Goal: Find specific page/section: Find specific page/section

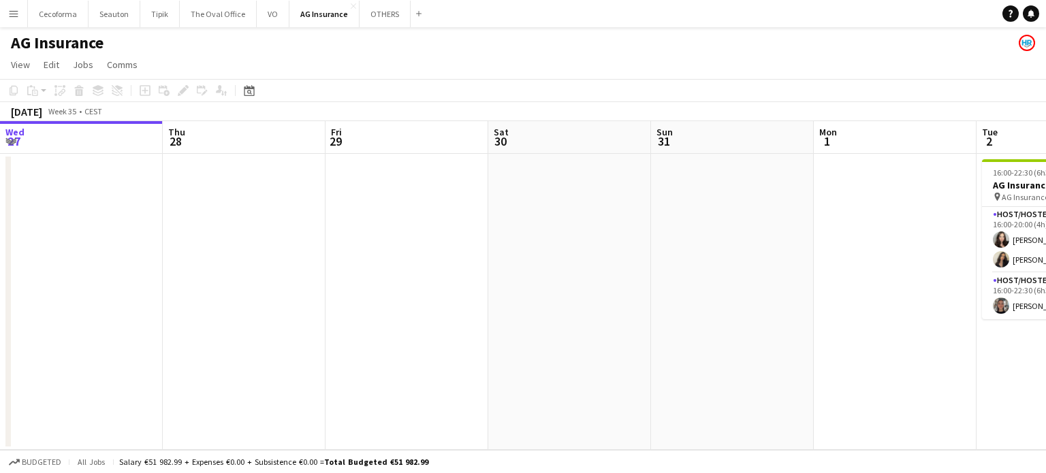
scroll to position [0, 558]
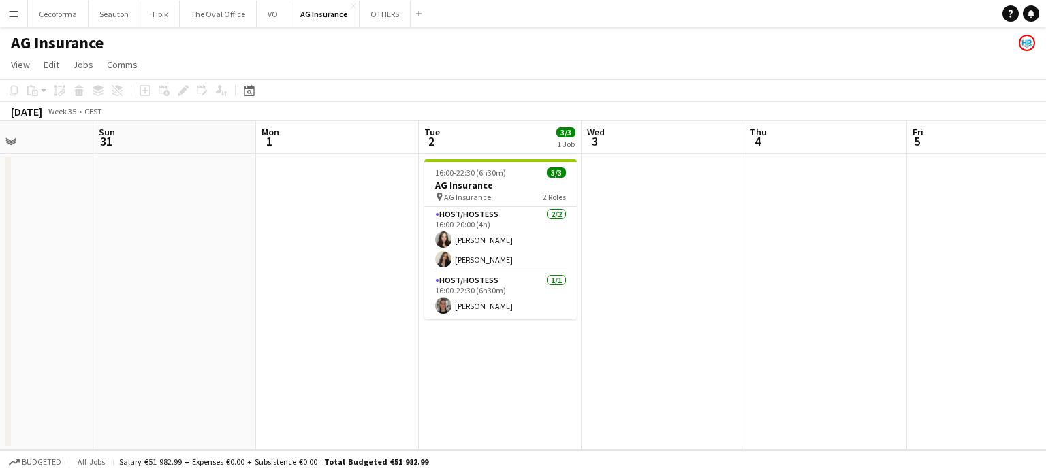
click at [10, 14] on app-icon "Menu" at bounding box center [13, 13] width 11 height 11
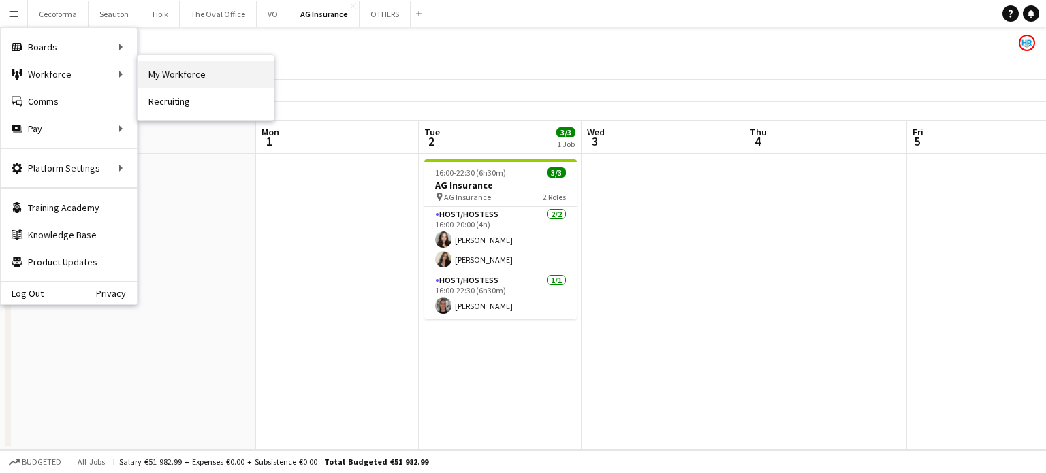
click at [188, 73] on link "My Workforce" at bounding box center [206, 74] width 136 height 27
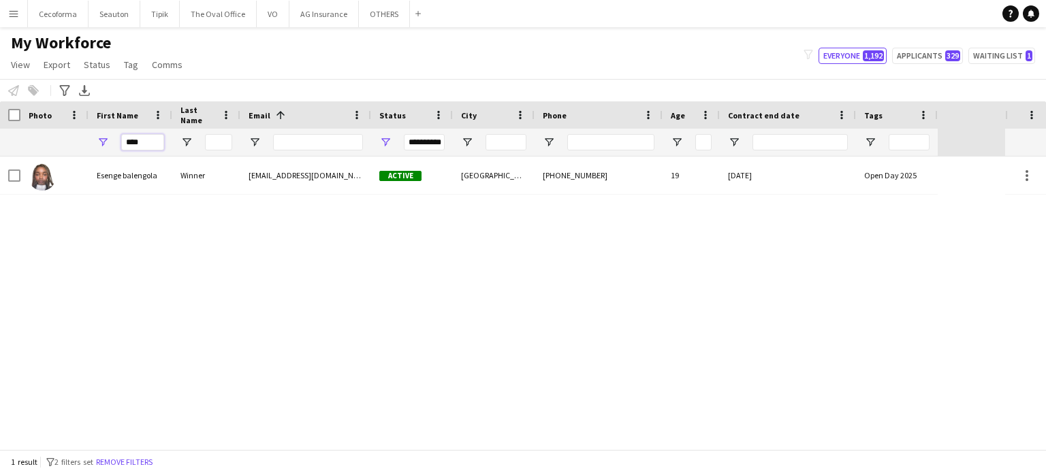
click at [157, 141] on input "****" at bounding box center [142, 142] width 43 height 16
type input "*"
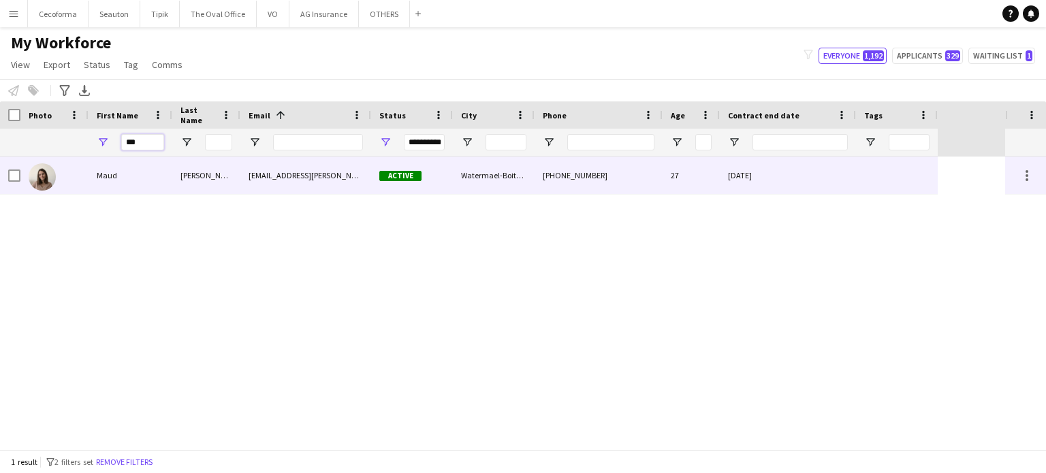
type input "***"
click at [843, 178] on div "[DATE]" at bounding box center [788, 175] width 136 height 37
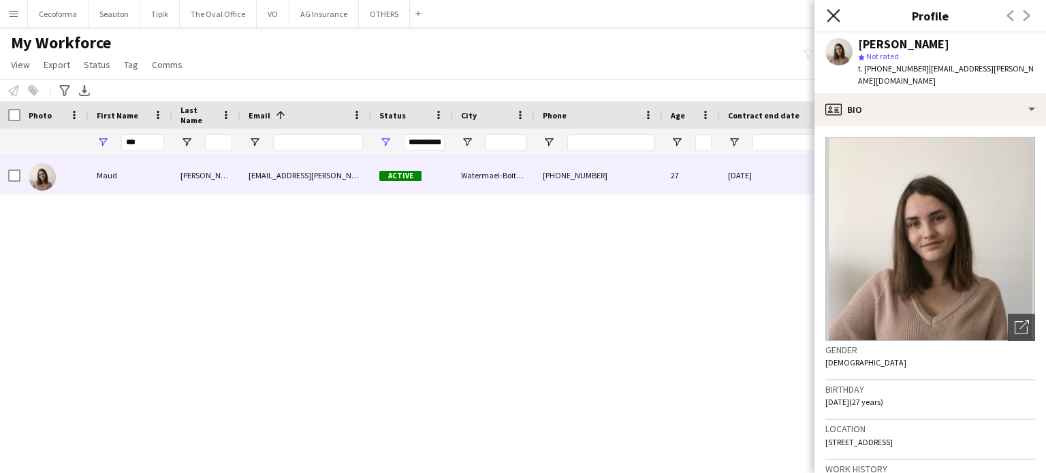
click at [831, 18] on icon at bounding box center [833, 15] width 13 height 13
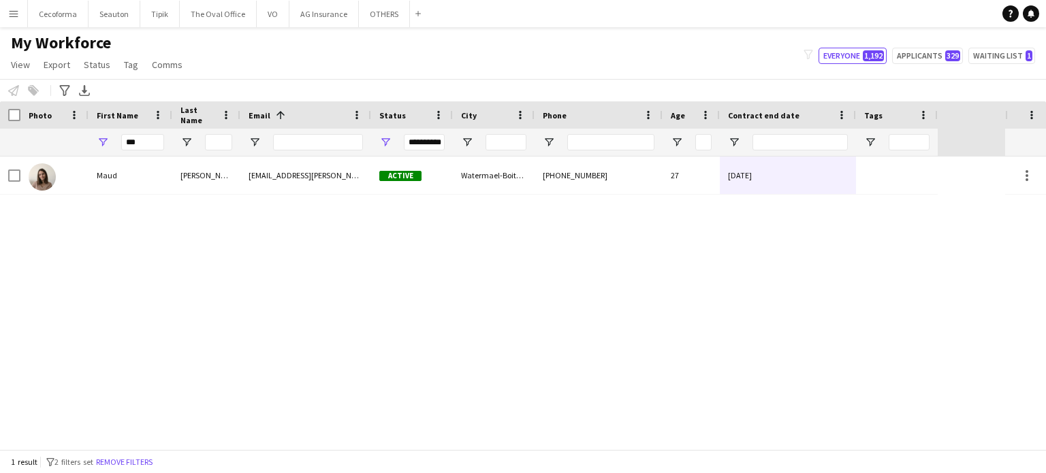
click at [794, 241] on div "[PERSON_NAME] [EMAIL_ADDRESS][PERSON_NAME][DOMAIN_NAME] Active Watermael-Boitsf…" at bounding box center [502, 303] width 1005 height 293
click at [984, 199] on div "[PERSON_NAME] [EMAIL_ADDRESS][PERSON_NAME][DOMAIN_NAME] Active Watermael-Boitsf…" at bounding box center [502, 303] width 1005 height 293
click at [791, 257] on div "[PERSON_NAME] [EMAIL_ADDRESS][PERSON_NAME][DOMAIN_NAME] Active Watermael-Boitsf…" at bounding box center [502, 303] width 1005 height 293
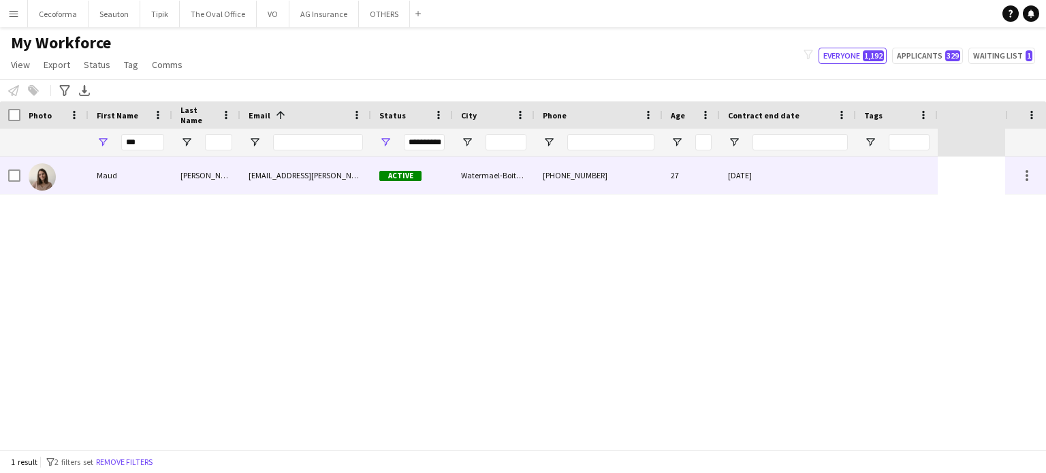
click at [769, 185] on div "[DATE]" at bounding box center [788, 175] width 136 height 37
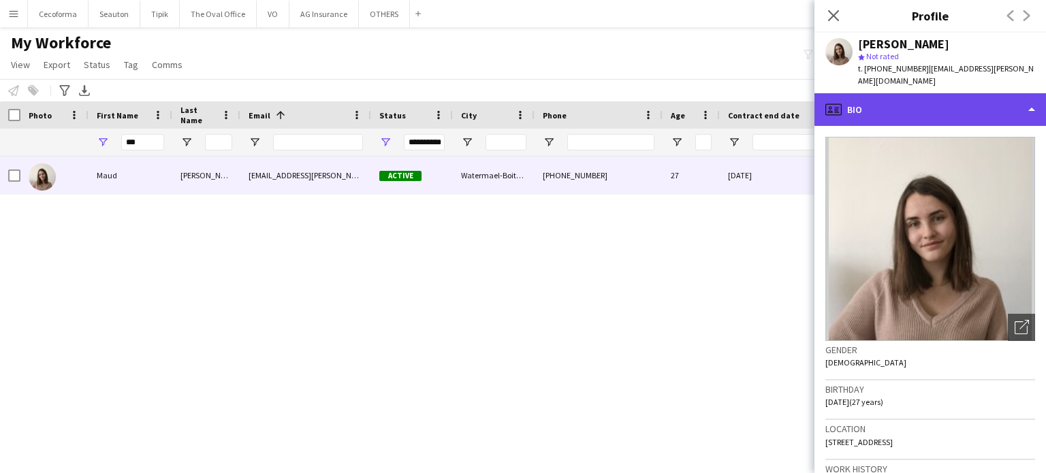
click at [1033, 98] on div "profile Bio" at bounding box center [931, 109] width 232 height 33
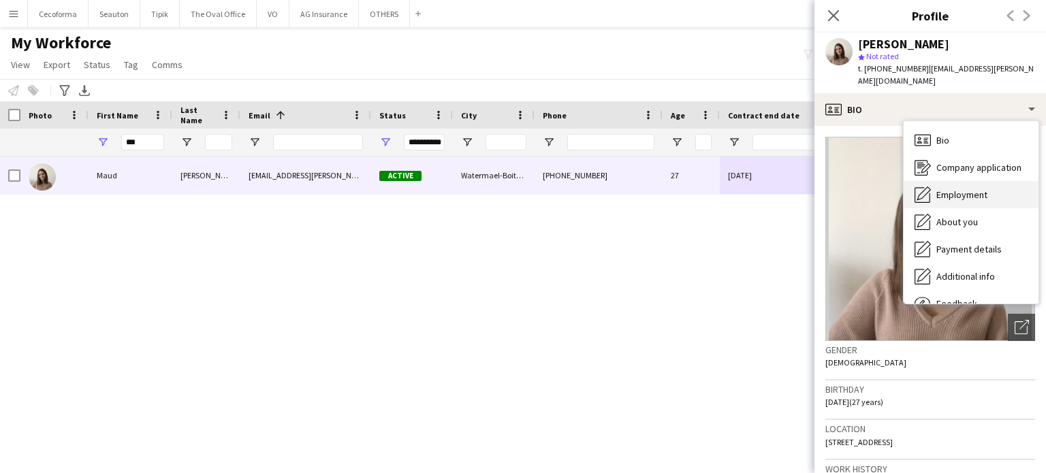
click at [959, 189] on span "Employment" at bounding box center [962, 195] width 51 height 12
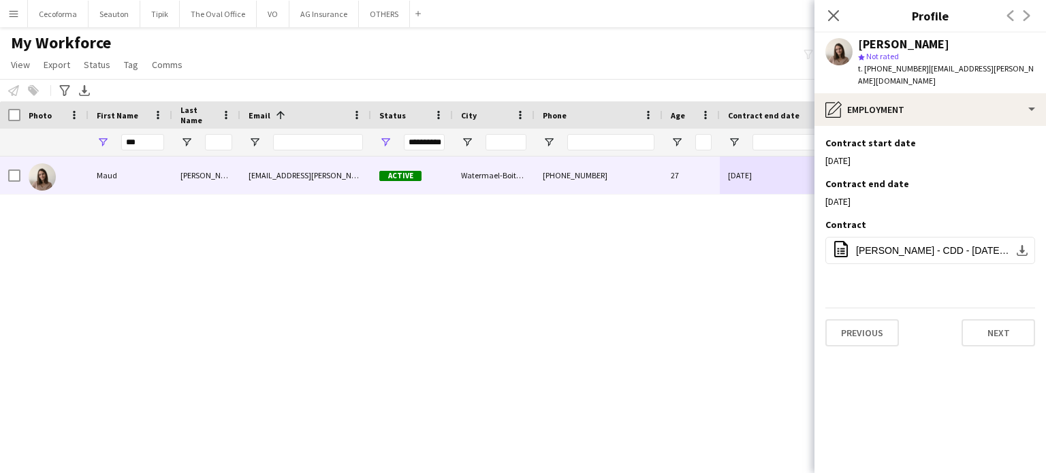
click at [733, 266] on div "[PERSON_NAME] [EMAIL_ADDRESS][PERSON_NAME][DOMAIN_NAME] Active Watermael-Boitsf…" at bounding box center [502, 303] width 1005 height 293
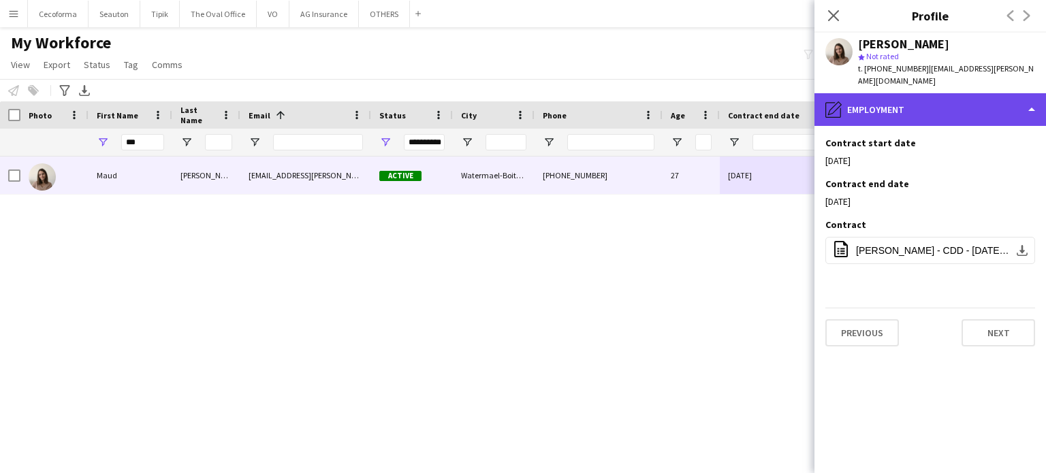
click at [1033, 99] on div "pencil4 Employment" at bounding box center [931, 109] width 232 height 33
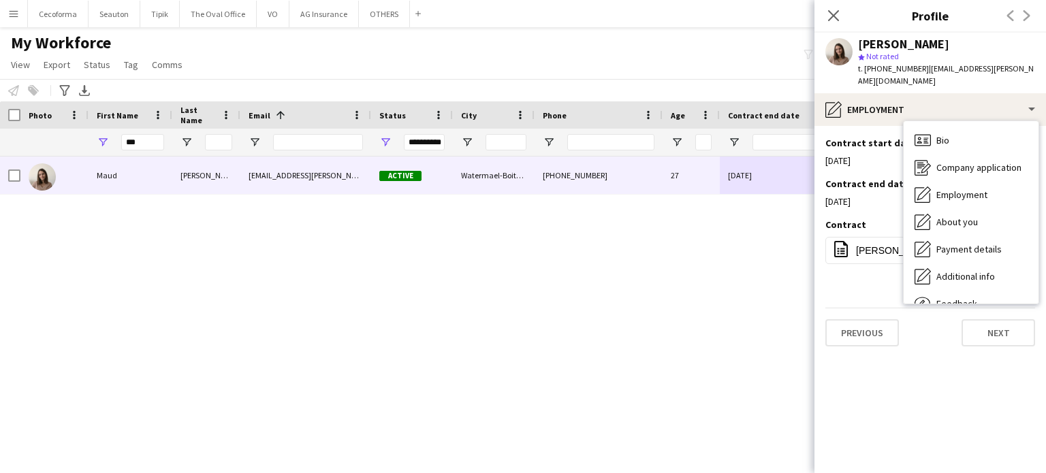
click at [691, 319] on div "[PERSON_NAME] [EMAIL_ADDRESS][PERSON_NAME][DOMAIN_NAME] Active Watermael-Boitsf…" at bounding box center [502, 303] width 1005 height 293
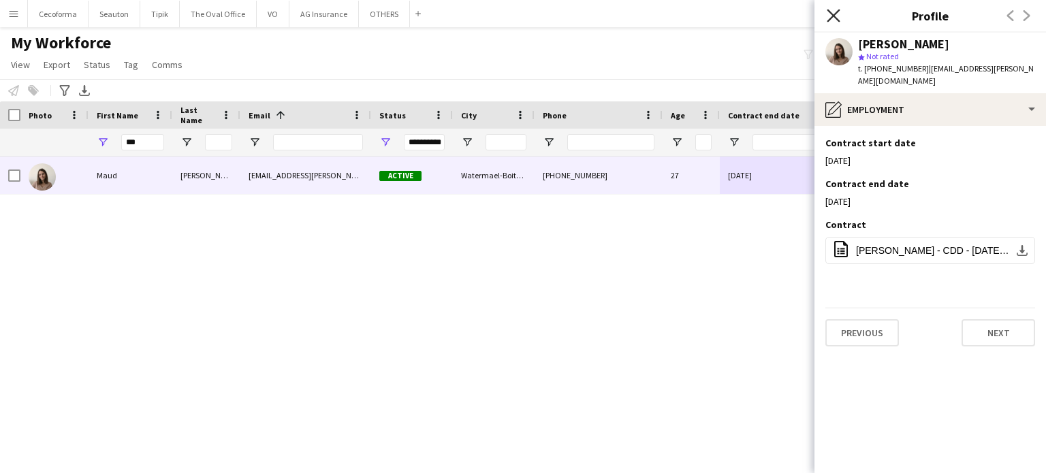
click at [840, 13] on icon "Close pop-in" at bounding box center [833, 15] width 13 height 13
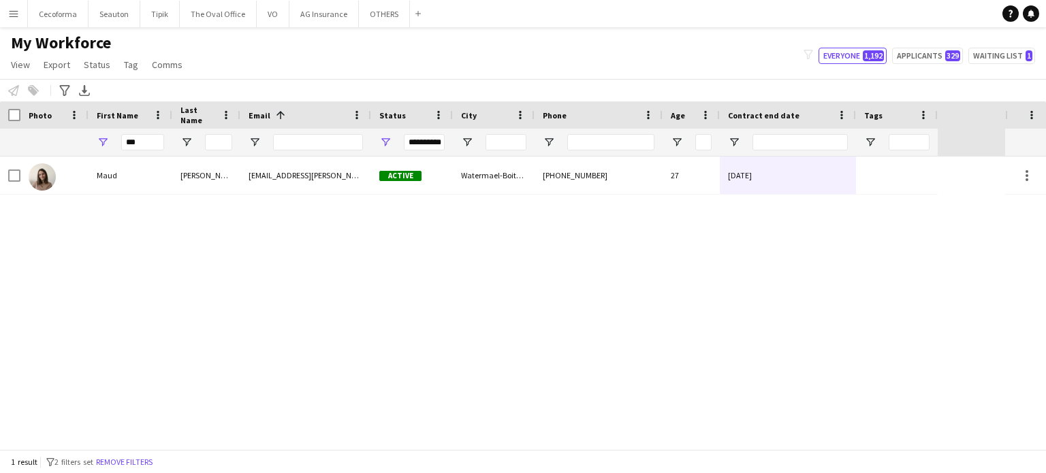
click at [760, 255] on div "[PERSON_NAME] [EMAIL_ADDRESS][PERSON_NAME][DOMAIN_NAME] Active Watermael-Boitsf…" at bounding box center [502, 303] width 1005 height 293
click at [366, 13] on button "OTHERS Close" at bounding box center [384, 14] width 51 height 27
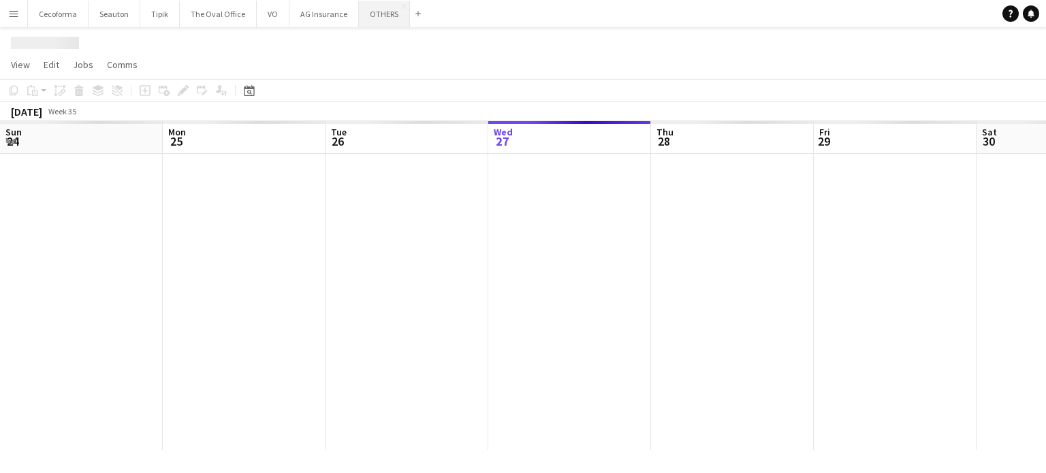
scroll to position [0, 326]
